Goal: Task Accomplishment & Management: Complete application form

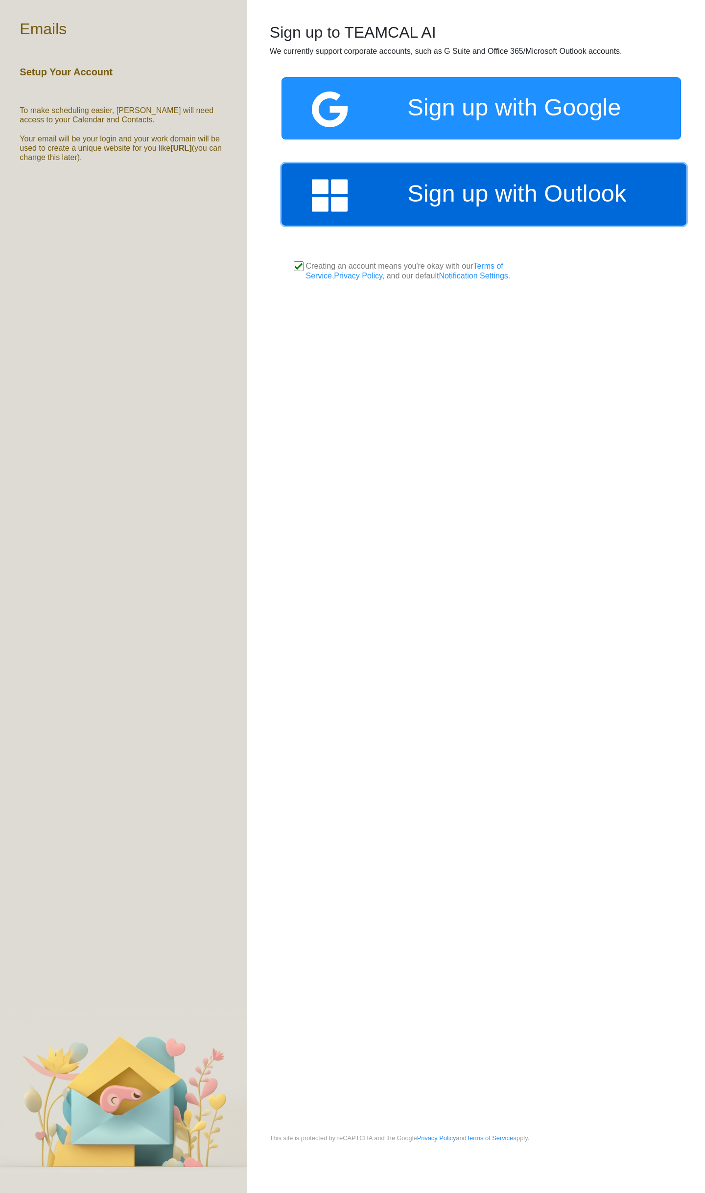
click at [379, 211] on img at bounding box center [359, 196] width 95 height 36
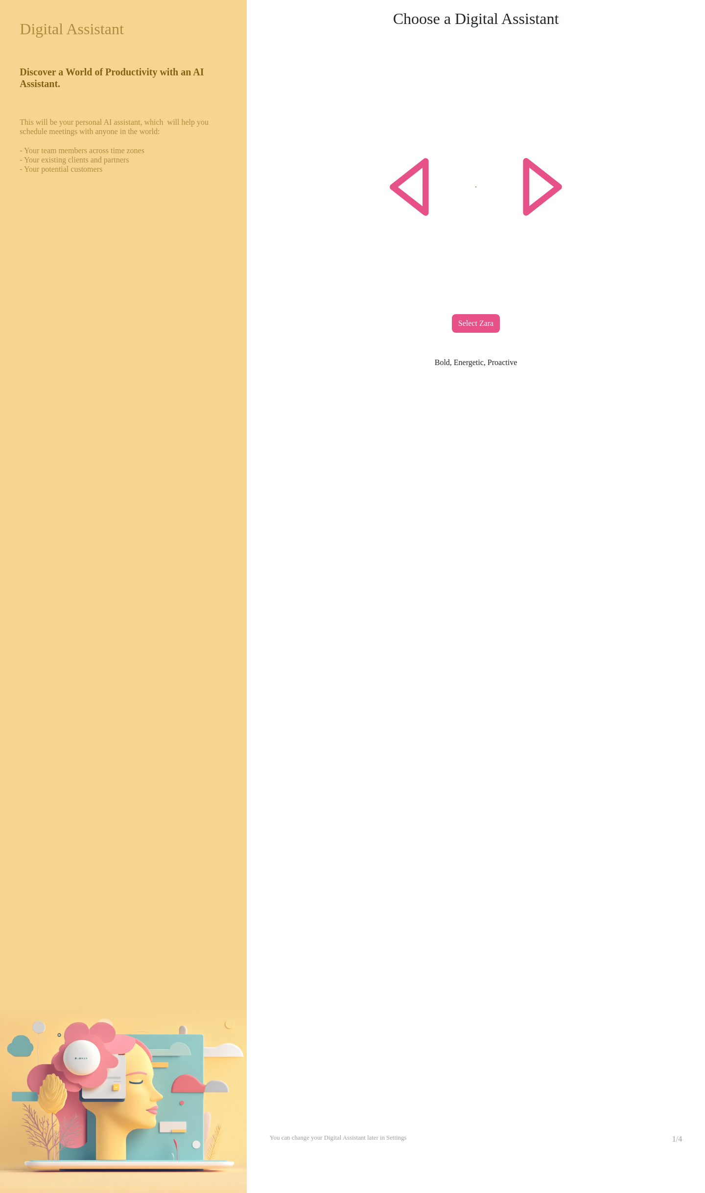
click at [481, 327] on div "Select Zara" at bounding box center [476, 323] width 48 height 19
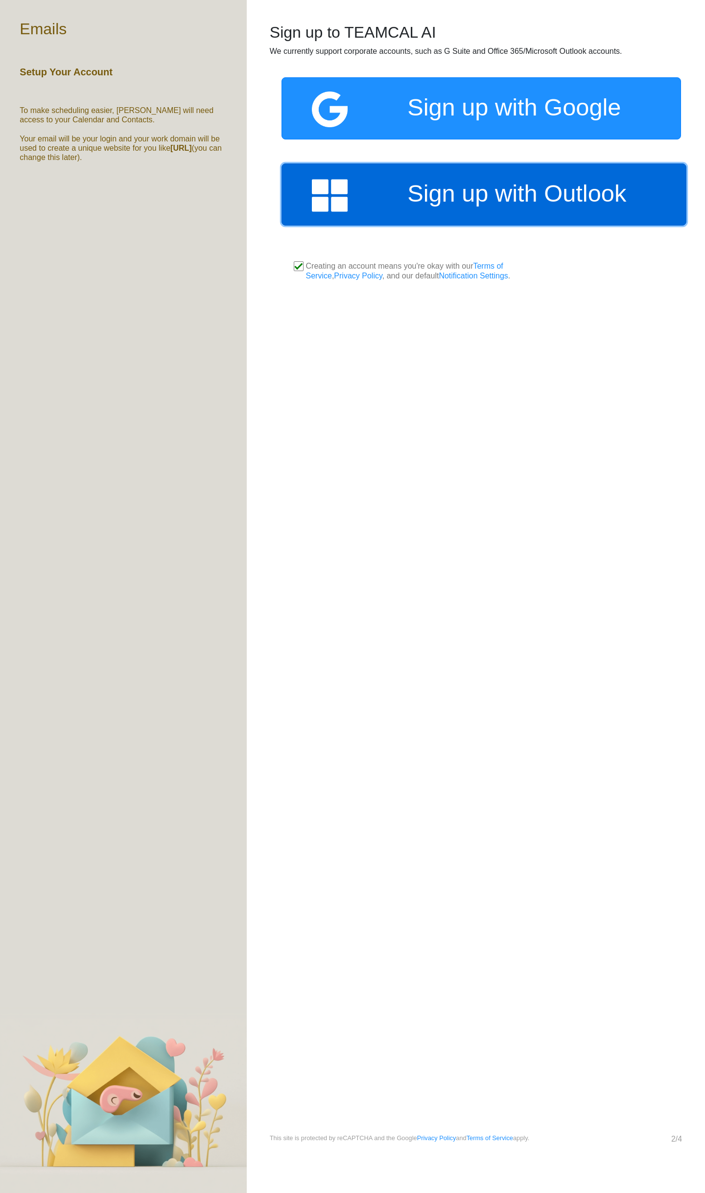
click at [411, 201] on link "Sign up with Outlook" at bounding box center [483, 194] width 405 height 62
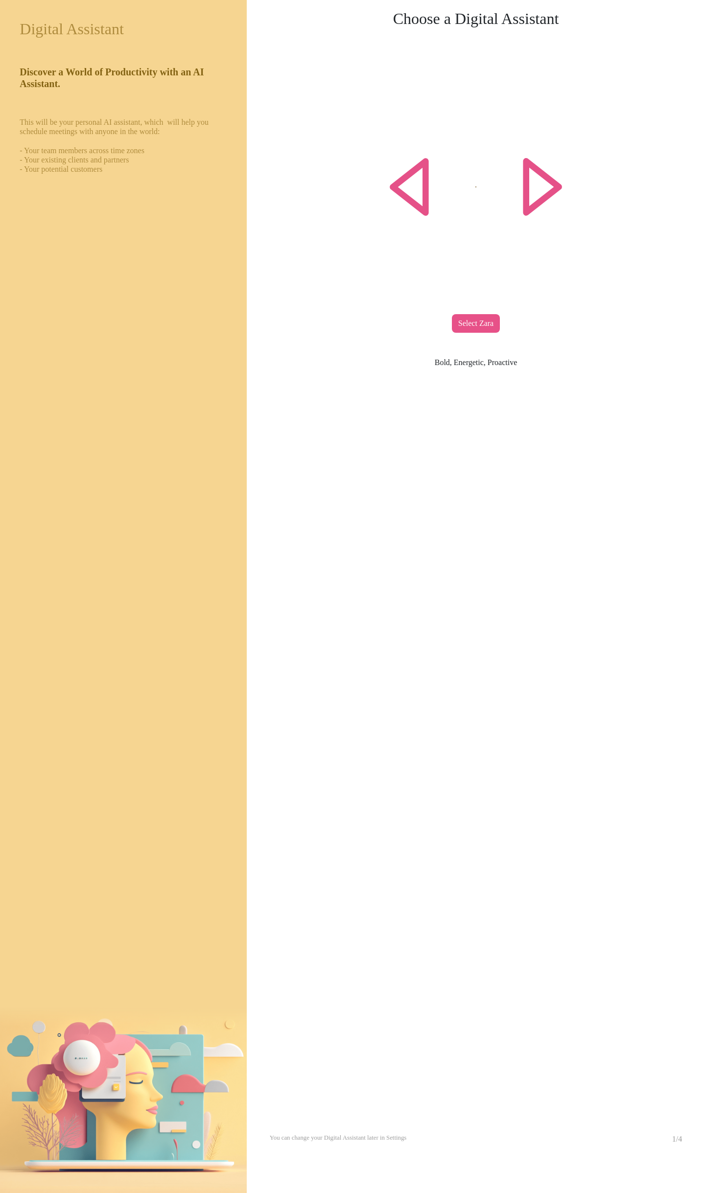
click at [493, 324] on div "Select Zara" at bounding box center [476, 323] width 48 height 19
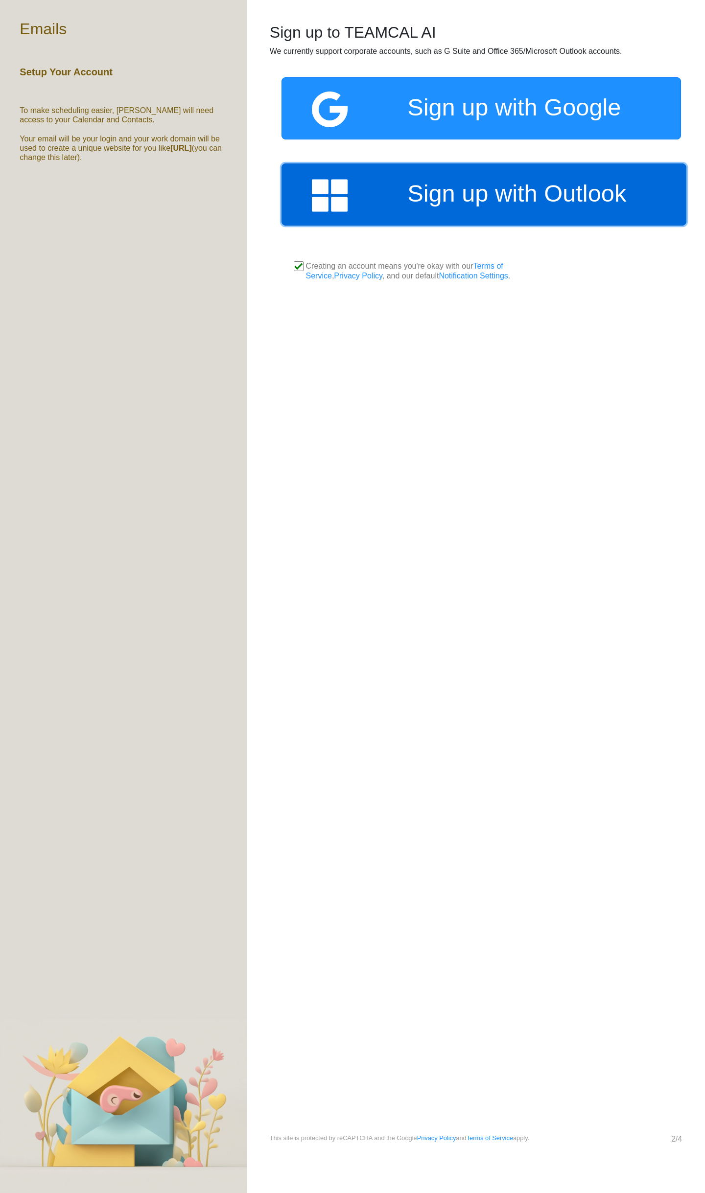
click at [407, 188] on link "Sign up with Outlook" at bounding box center [483, 194] width 405 height 62
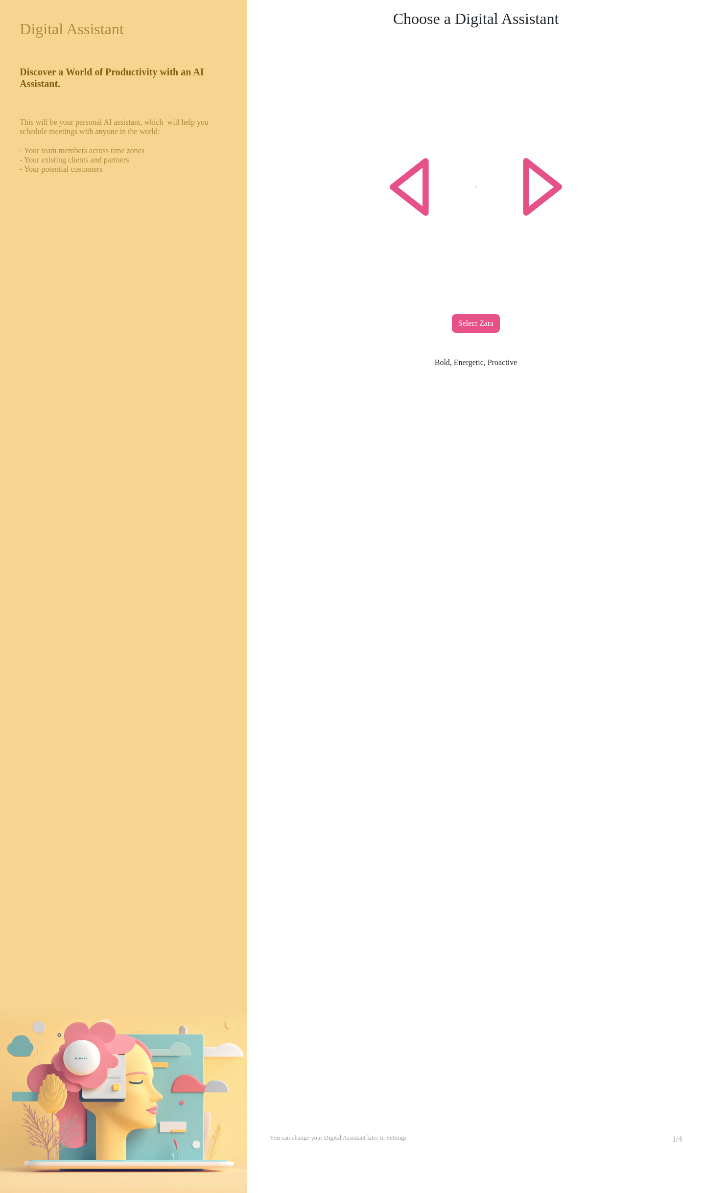
click at [469, 327] on div "Select Zara" at bounding box center [476, 323] width 48 height 19
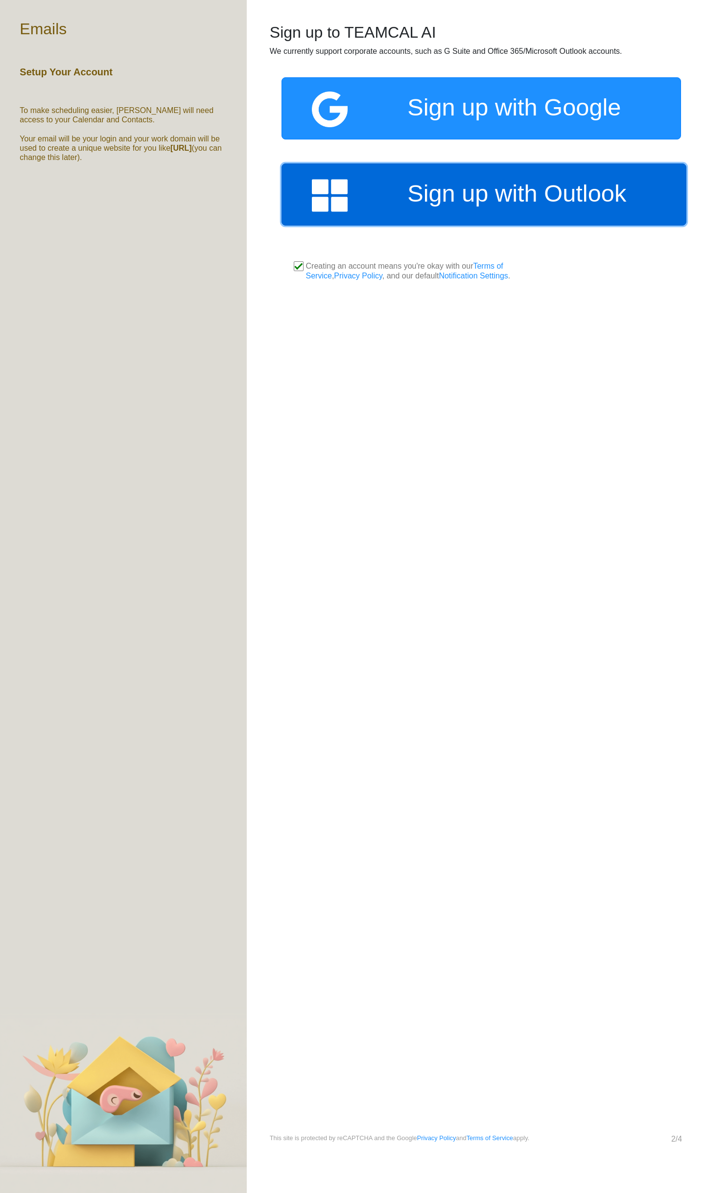
click at [415, 208] on link "Sign up with Outlook" at bounding box center [483, 194] width 405 height 62
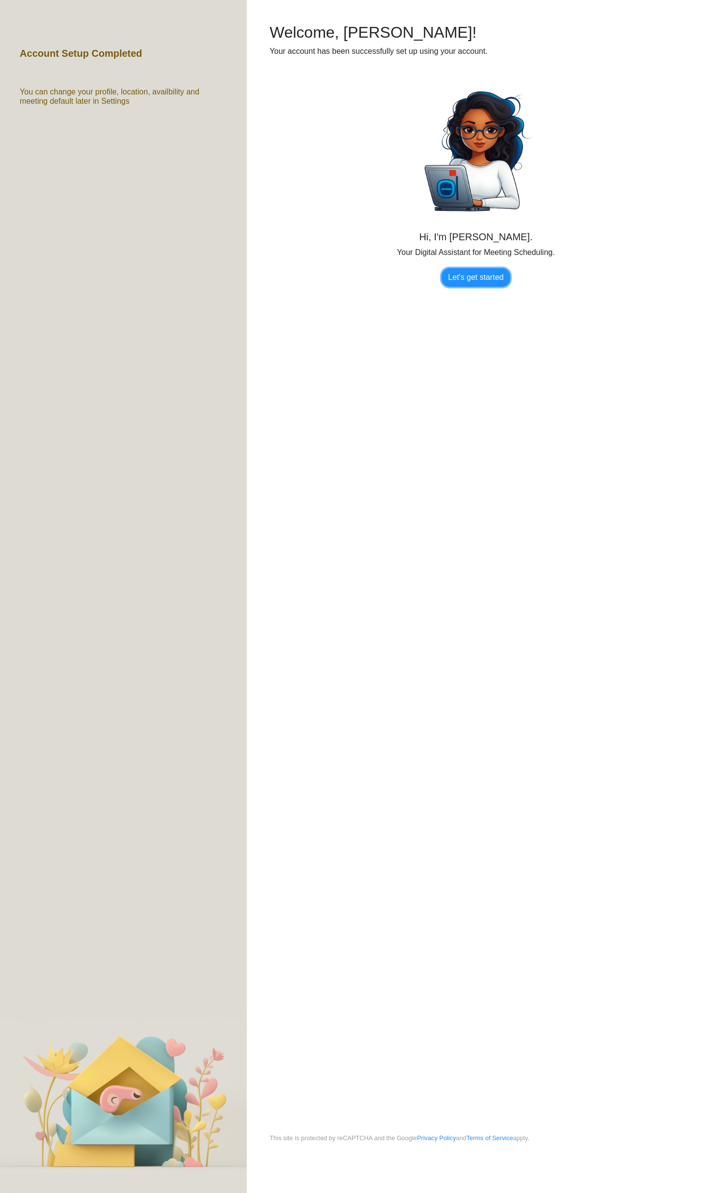
click at [460, 281] on link "Let's get started" at bounding box center [475, 277] width 68 height 19
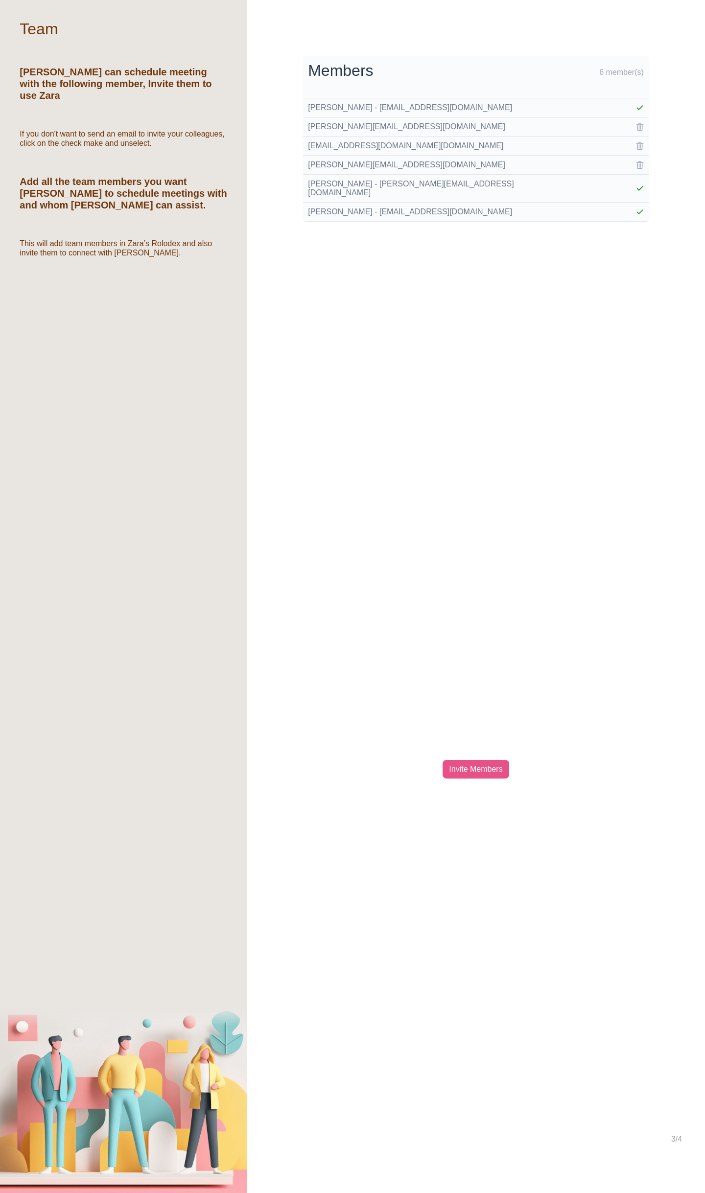
click at [479, 761] on div "Invite Members" at bounding box center [475, 769] width 66 height 19
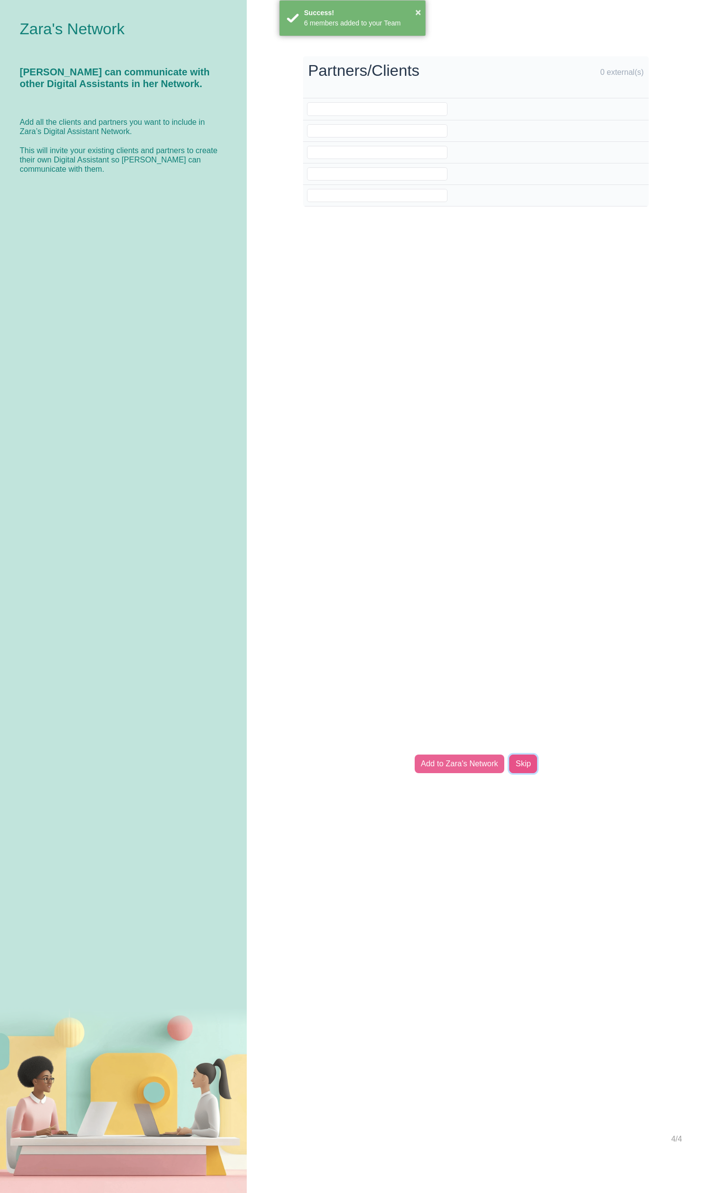
click at [518, 762] on link "Skip" at bounding box center [523, 764] width 28 height 19
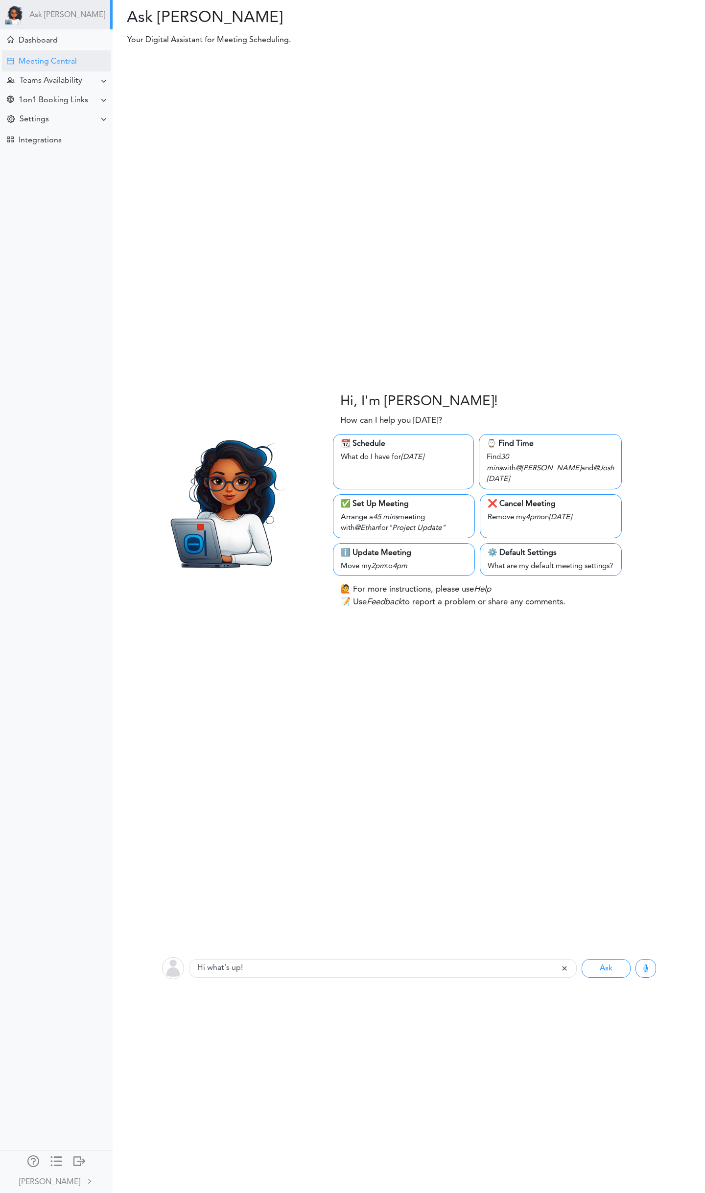
click at [54, 63] on div "Meeting Central" at bounding box center [48, 61] width 58 height 9
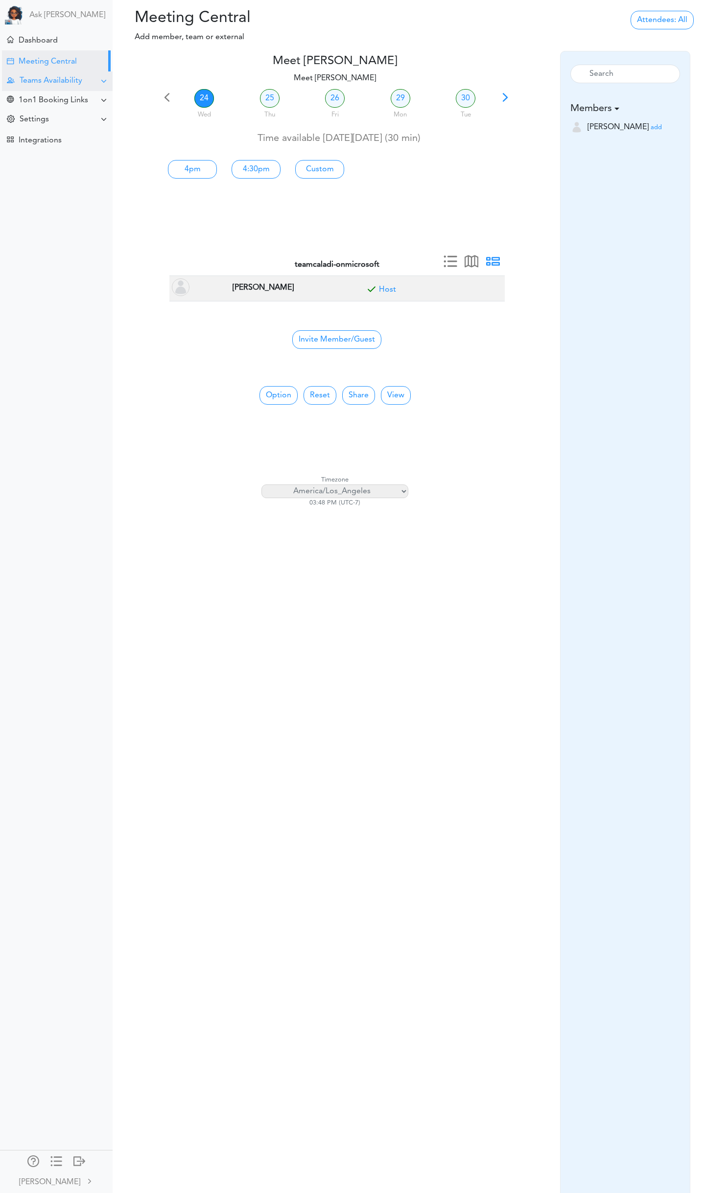
click at [45, 80] on div "Teams Availability" at bounding box center [51, 80] width 63 height 9
click at [26, 155] on div "Manage Members" at bounding box center [46, 152] width 57 height 5
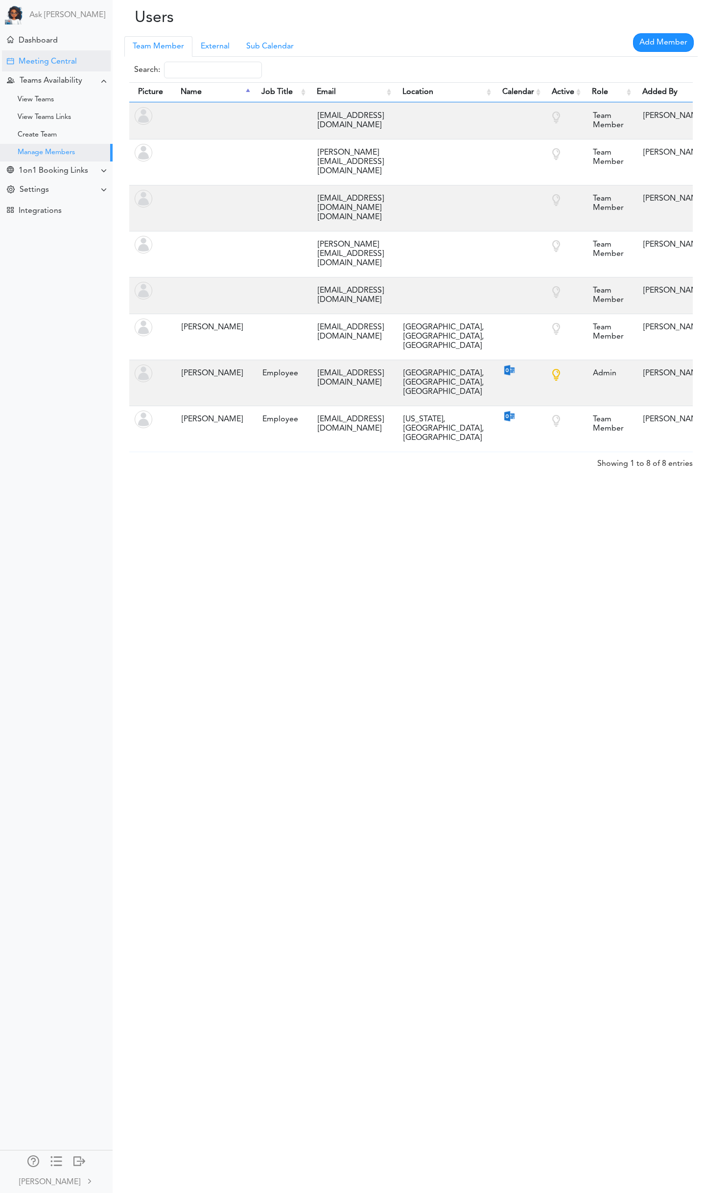
click at [42, 60] on div "Meeting Central" at bounding box center [48, 61] width 58 height 9
